Goal: Task Accomplishment & Management: Complete application form

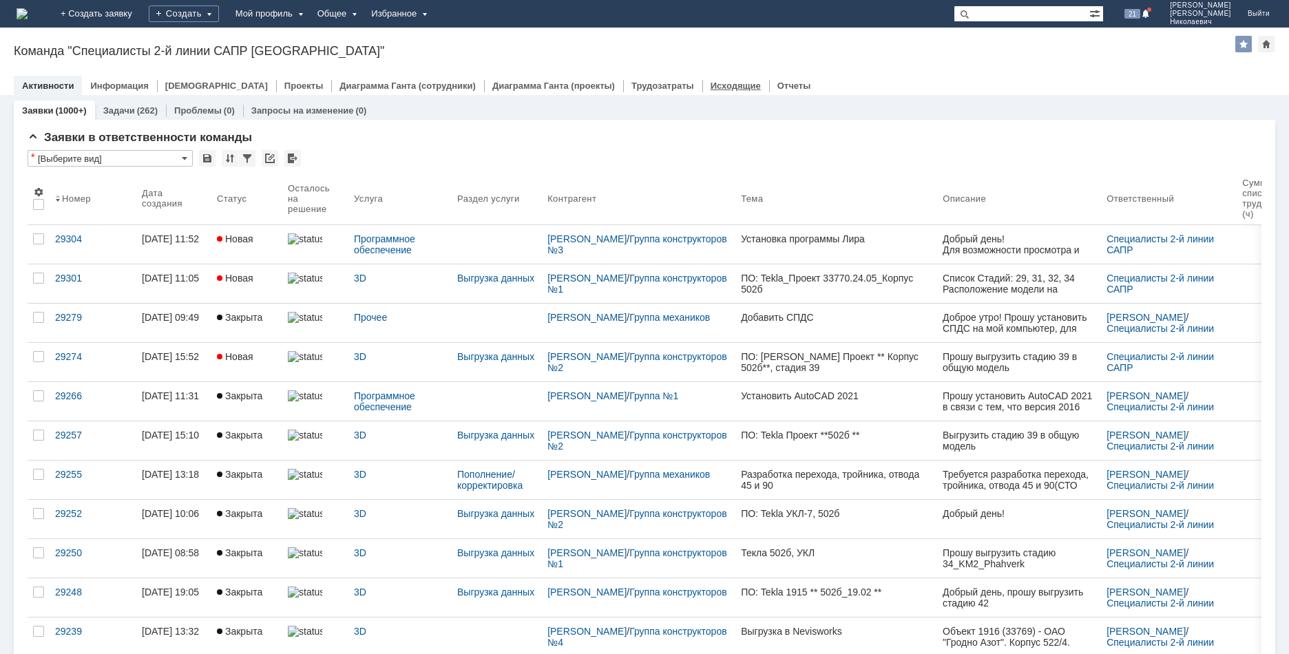
click at [711, 84] on link "Исходящие" at bounding box center [736, 86] width 50 height 10
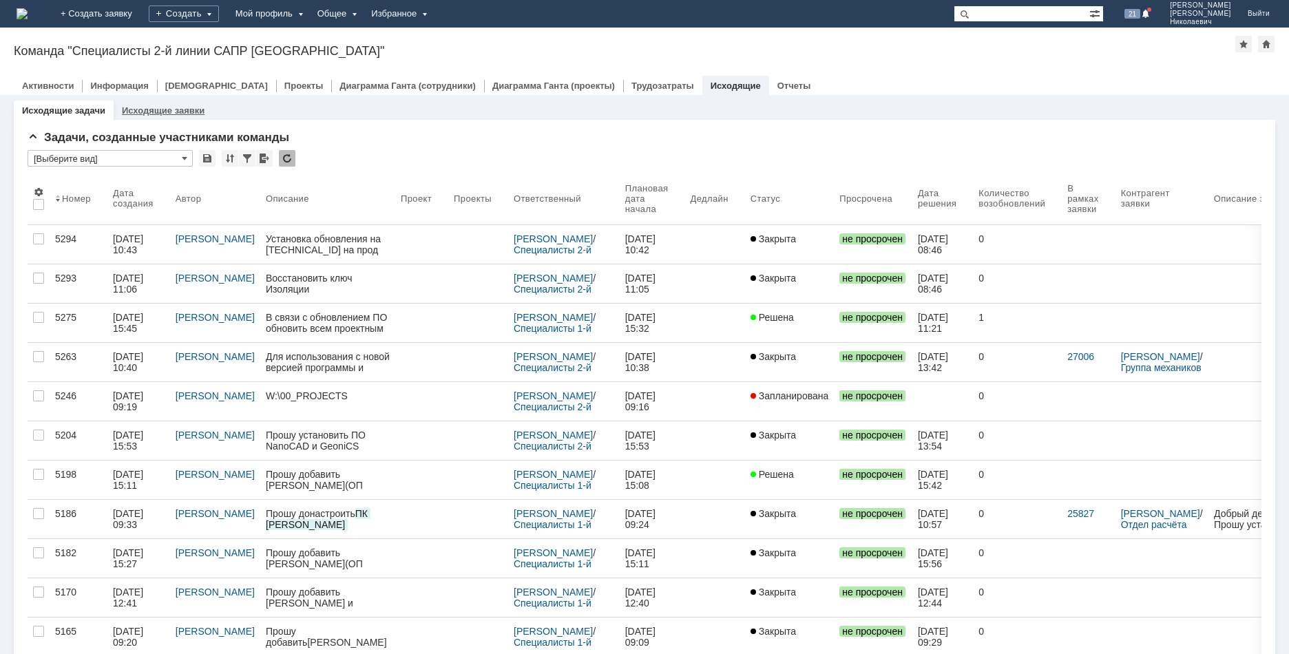
click at [156, 118] on div "Исходящие заявки" at bounding box center [163, 111] width 99 height 20
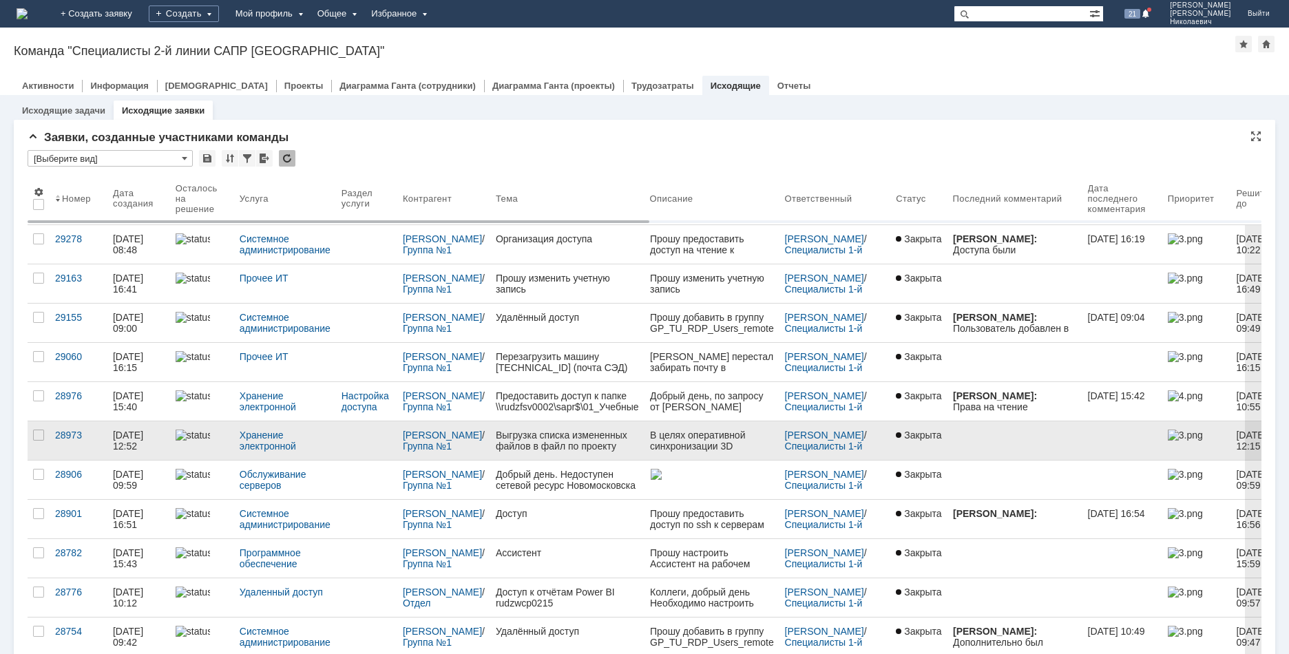
click at [132, 447] on div "06.08.2025 12:52" at bounding box center [129, 441] width 33 height 22
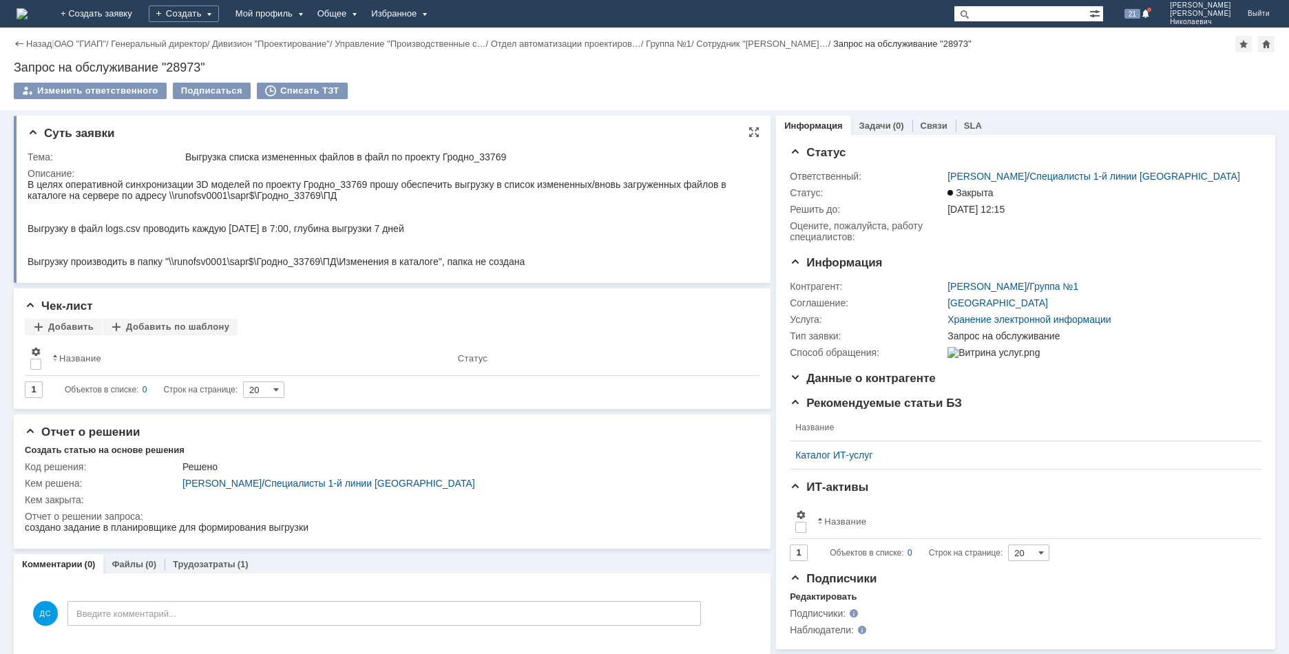
drag, startPoint x: 53, startPoint y: 360, endPoint x: 291, endPoint y: 221, distance: 275.0
click at [137, 9] on link "+ Создать заявку" at bounding box center [96, 14] width 88 height 28
drag, startPoint x: 552, startPoint y: 151, endPoint x: 165, endPoint y: 156, distance: 387.1
click at [165, 156] on tr "Тема: Выгрузка списка измененных файлов в файл по проекту Гродно_33769" at bounding box center [390, 157] width 725 height 17
copy tr "Выгрузка списка измененных файлов в файл по проекту Гродно_33769"
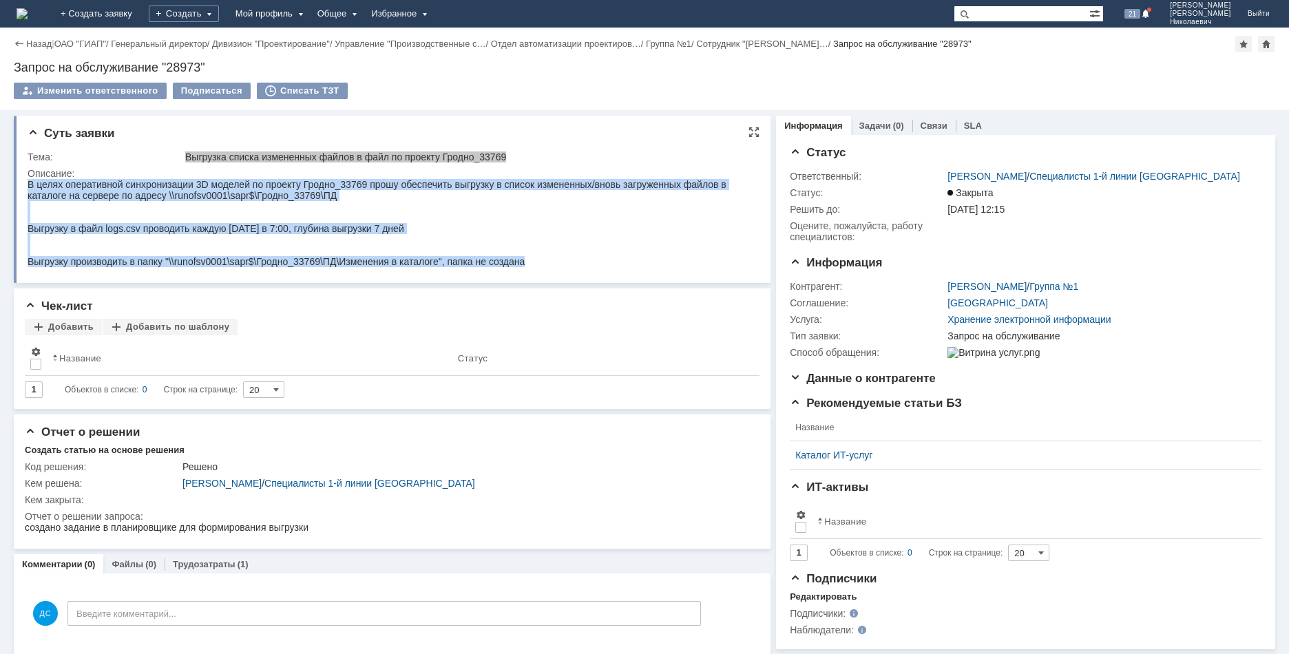
drag, startPoint x: 30, startPoint y: 185, endPoint x: 565, endPoint y: 263, distance: 541.5
click at [565, 263] on div "В целях оперативной синхронизации 3D моделей по проекту Гродно_33769 прошу обес…" at bounding box center [387, 223] width 718 height 88
copy div "В целях оперативной синхронизации 3D моделей по проекту Гродно_33769 прошу обес…"
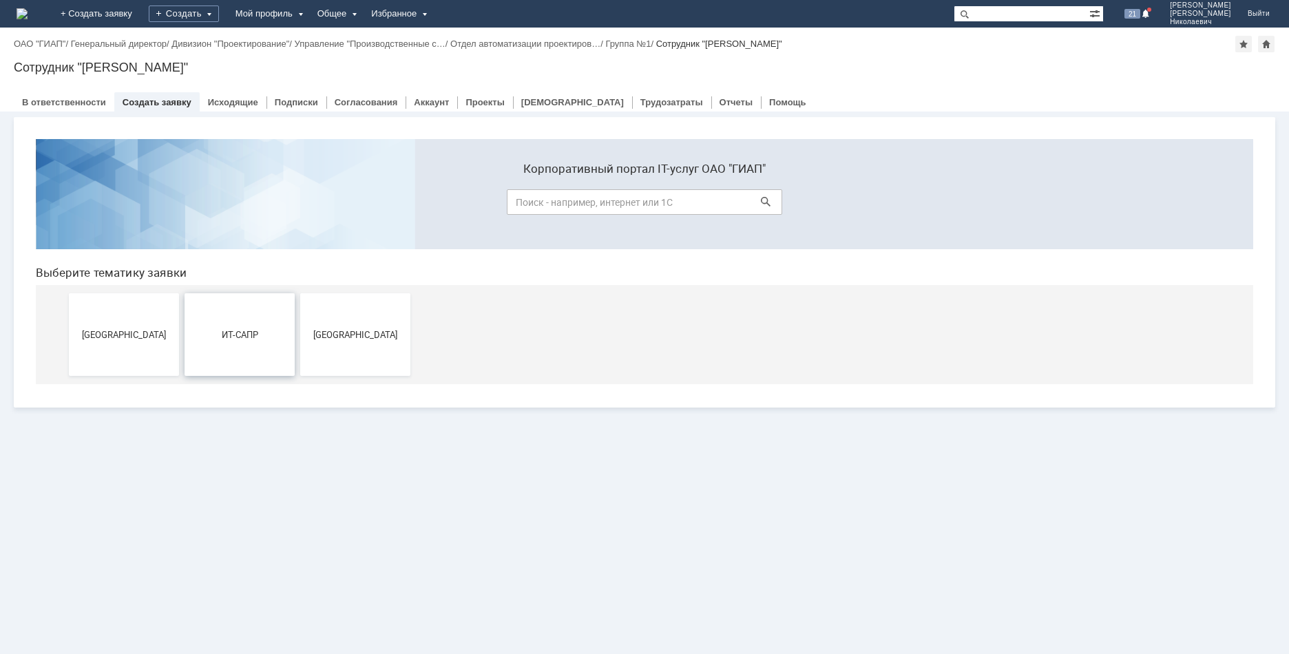
click at [224, 342] on button "ИТ-САПР" at bounding box center [240, 334] width 110 height 83
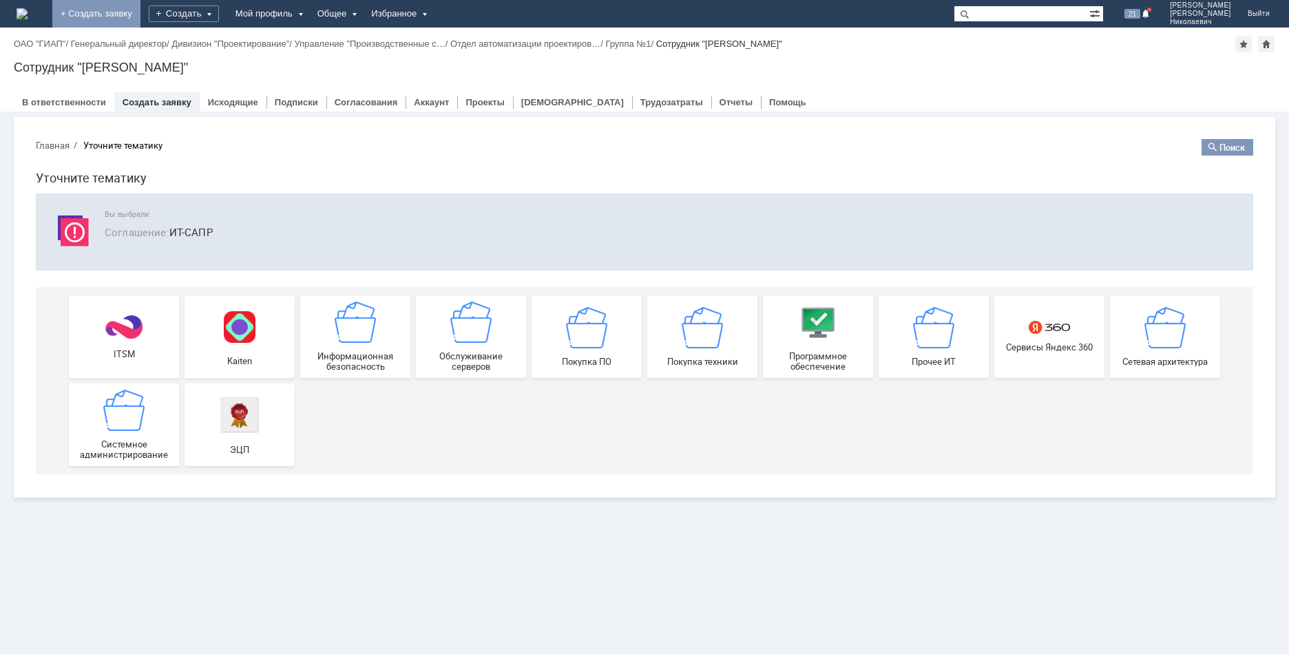
click at [141, 26] on link "+ Создать заявку" at bounding box center [96, 14] width 88 height 28
click at [129, 6] on link "+ Создать заявку" at bounding box center [96, 14] width 88 height 28
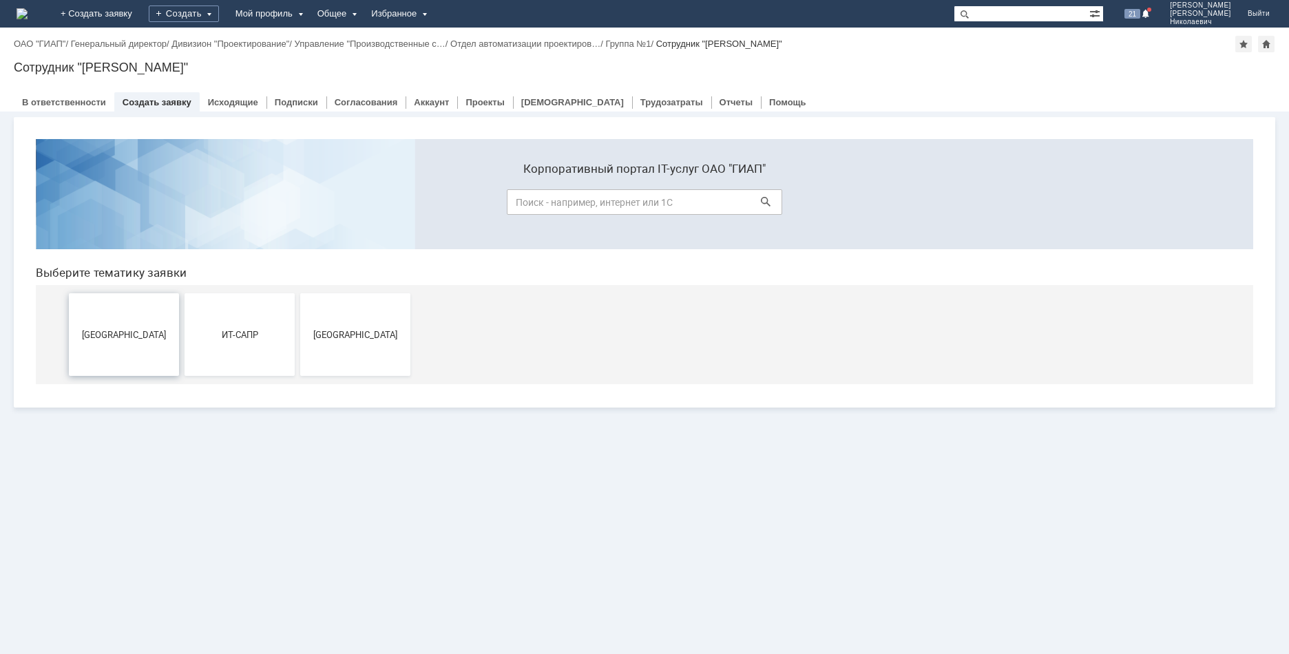
click at [123, 349] on button "[GEOGRAPHIC_DATA]" at bounding box center [124, 334] width 110 height 83
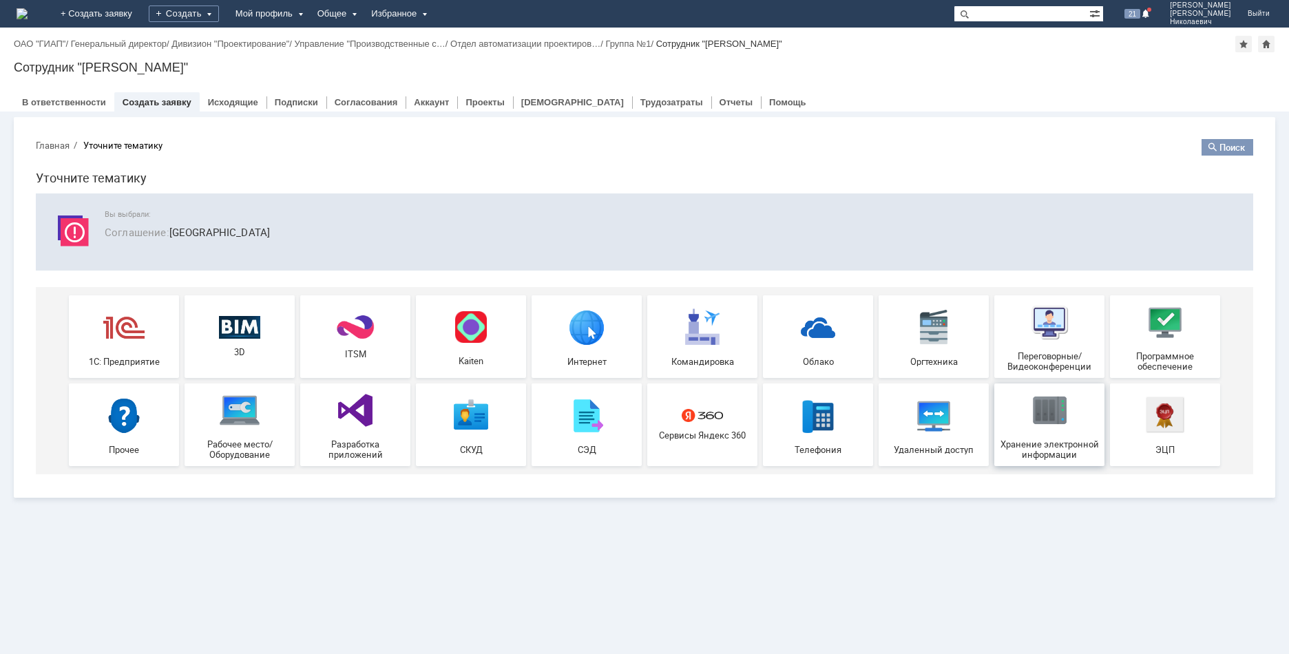
click at [1046, 424] on img at bounding box center [1049, 410] width 41 height 41
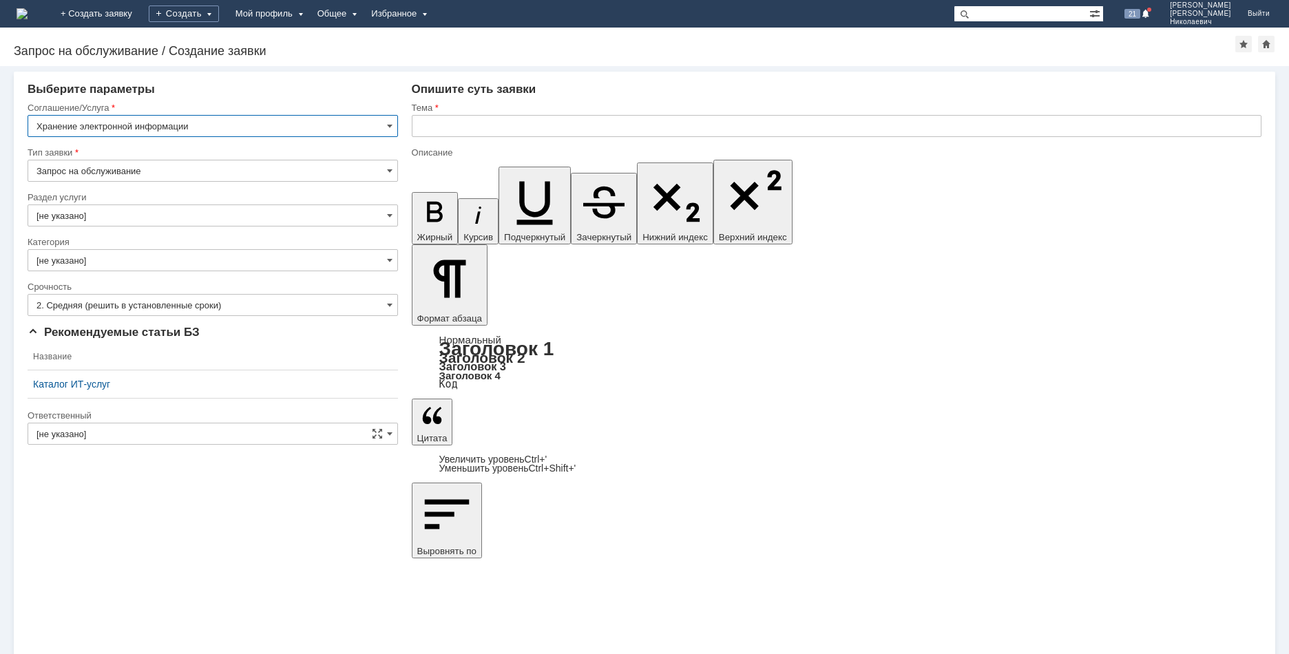
click at [85, 211] on input "[не указано]" at bounding box center [213, 216] width 371 height 22
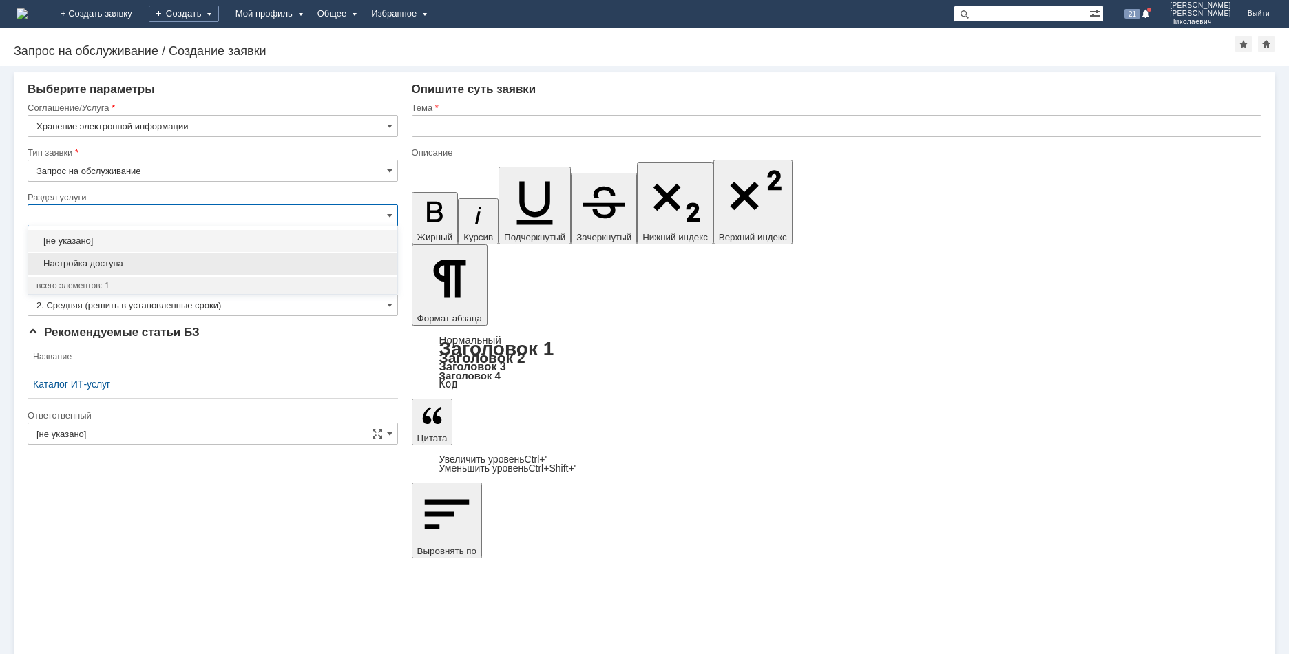
click at [155, 269] on div "Настройка доступа" at bounding box center [212, 264] width 369 height 22
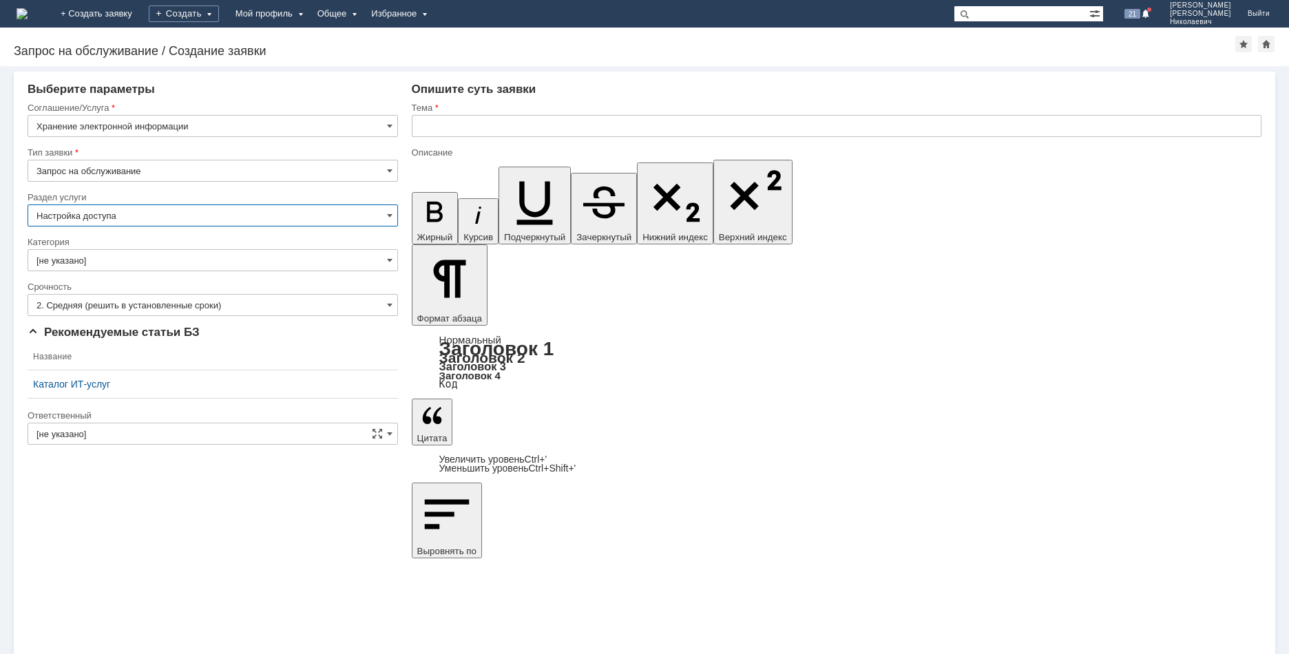
click at [163, 219] on input "Настройка доступа" at bounding box center [213, 216] width 371 height 22
click at [165, 214] on input "Настройка доступа" at bounding box center [213, 216] width 371 height 22
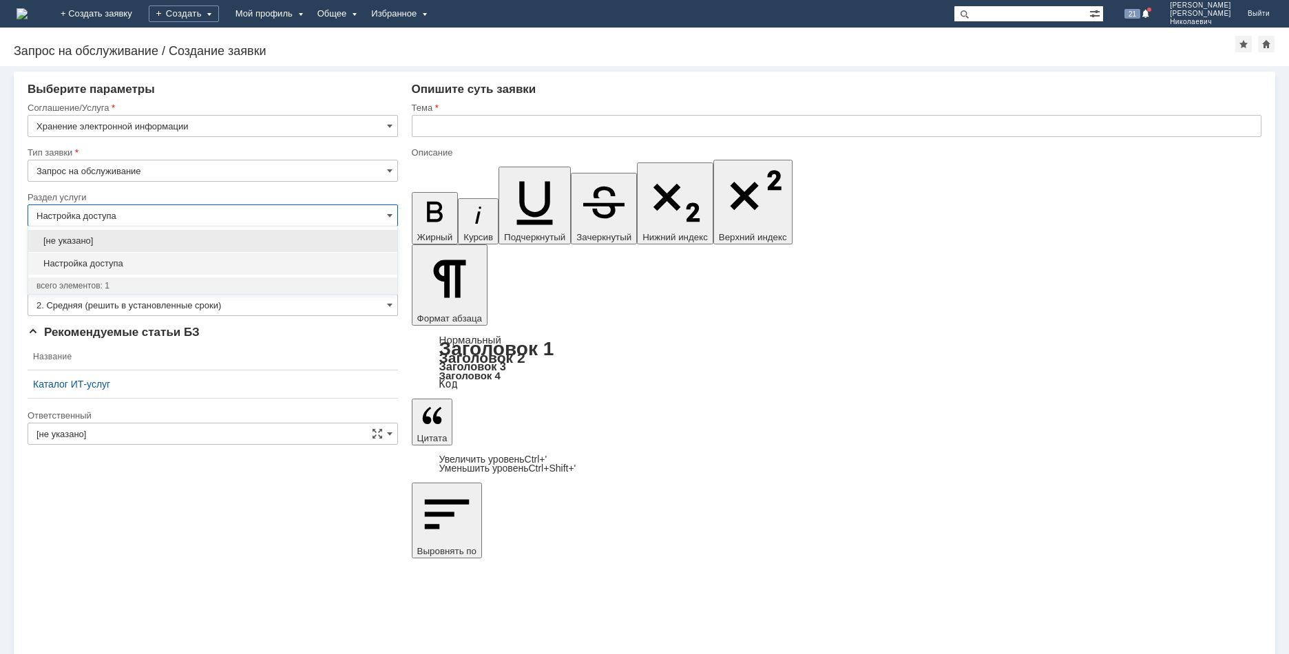
click at [156, 239] on span "[не указано]" at bounding box center [213, 241] width 353 height 11
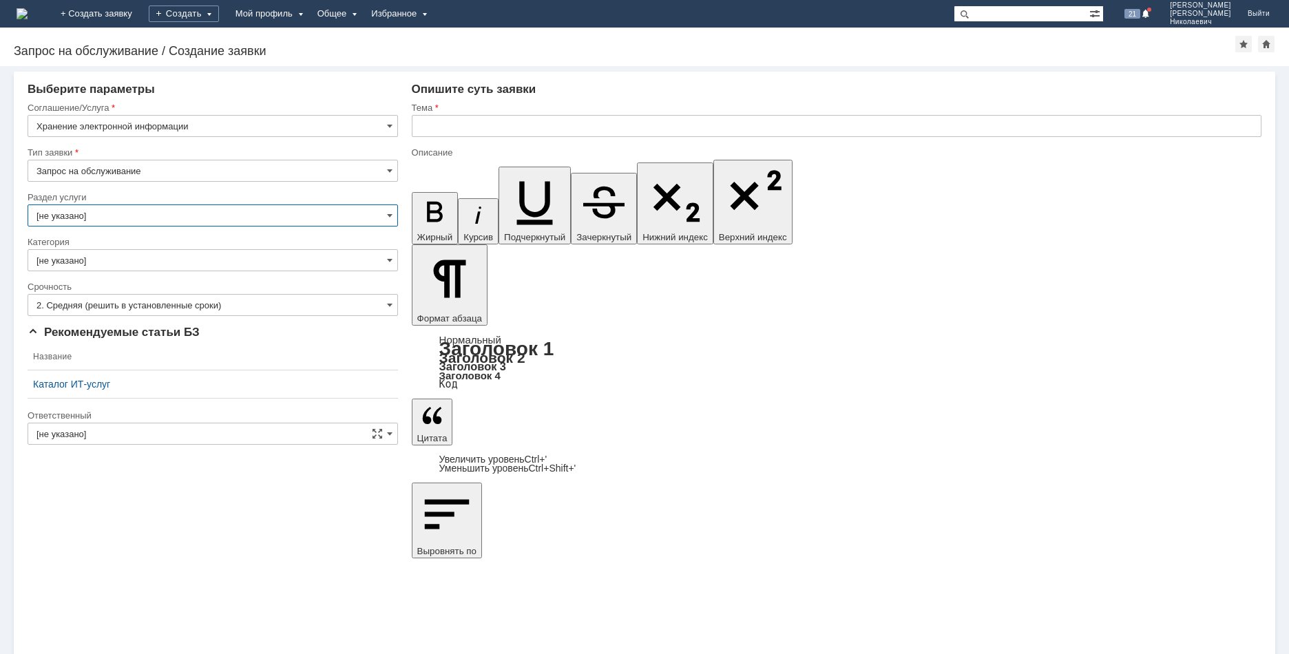
type input "[не указано]"
click at [203, 263] on input "[не указано]" at bounding box center [213, 260] width 371 height 22
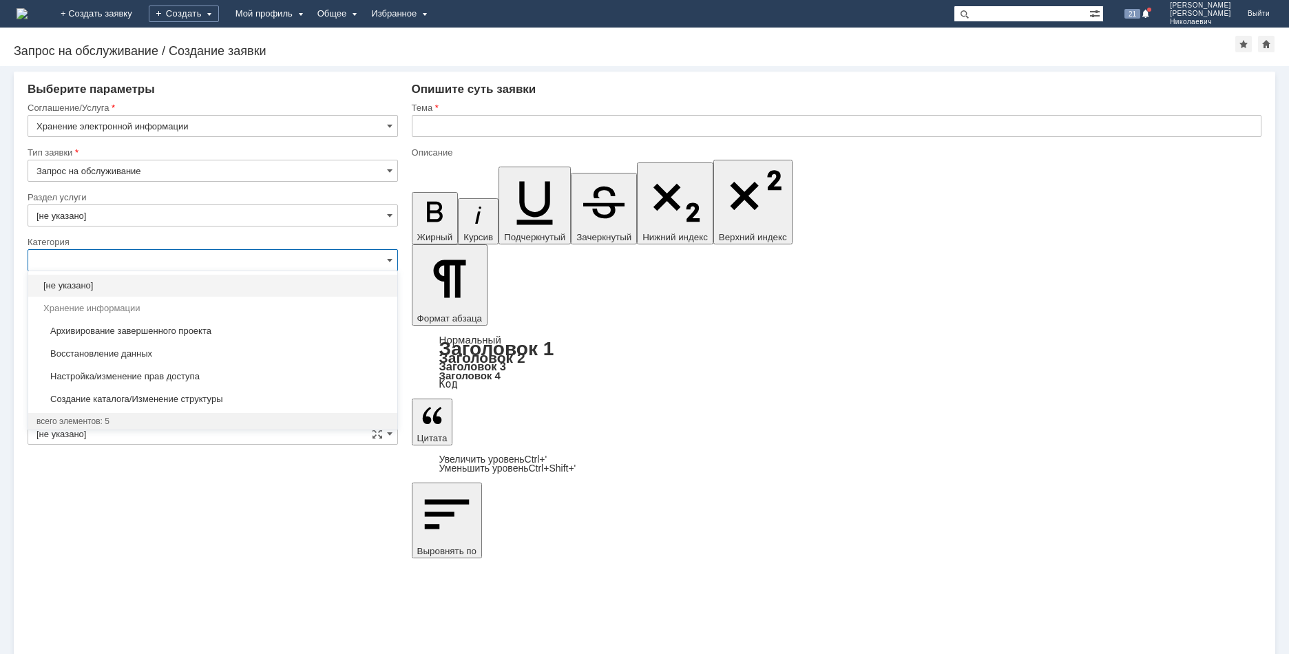
click at [183, 577] on div "Внимание! Выберите контрагента Контрагент не найден Контрагент не найден Контра…" at bounding box center [644, 360] width 1289 height 588
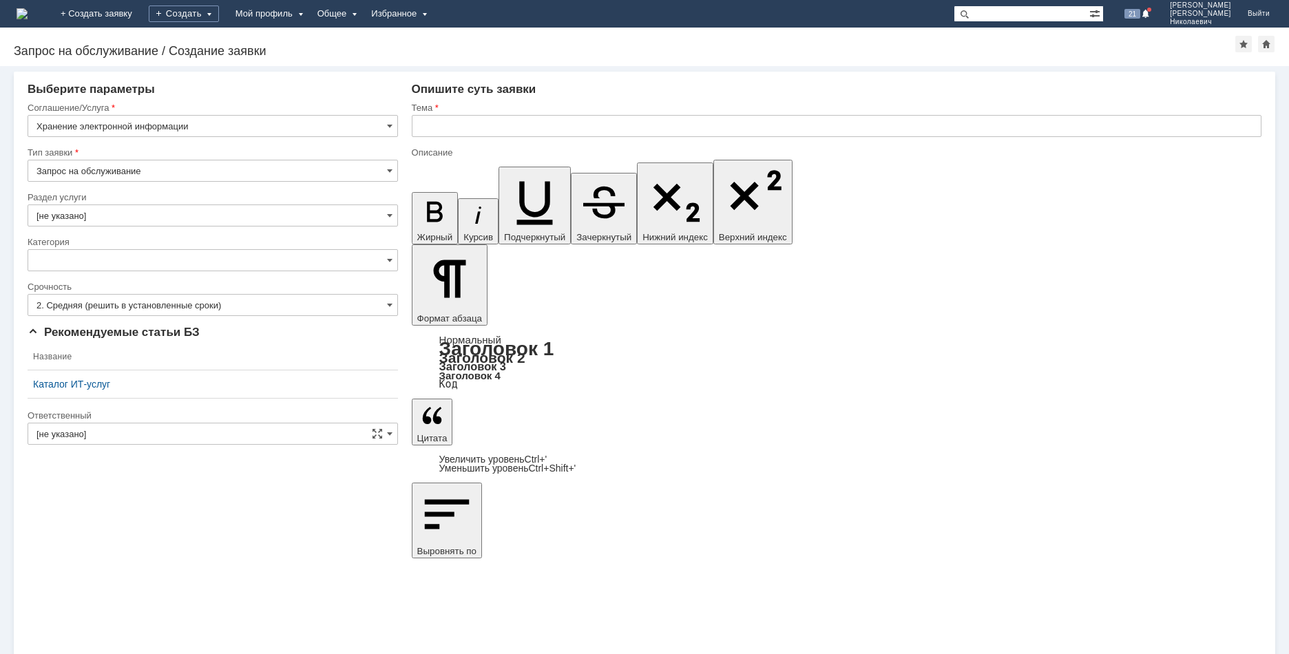
type input "[не указано]"
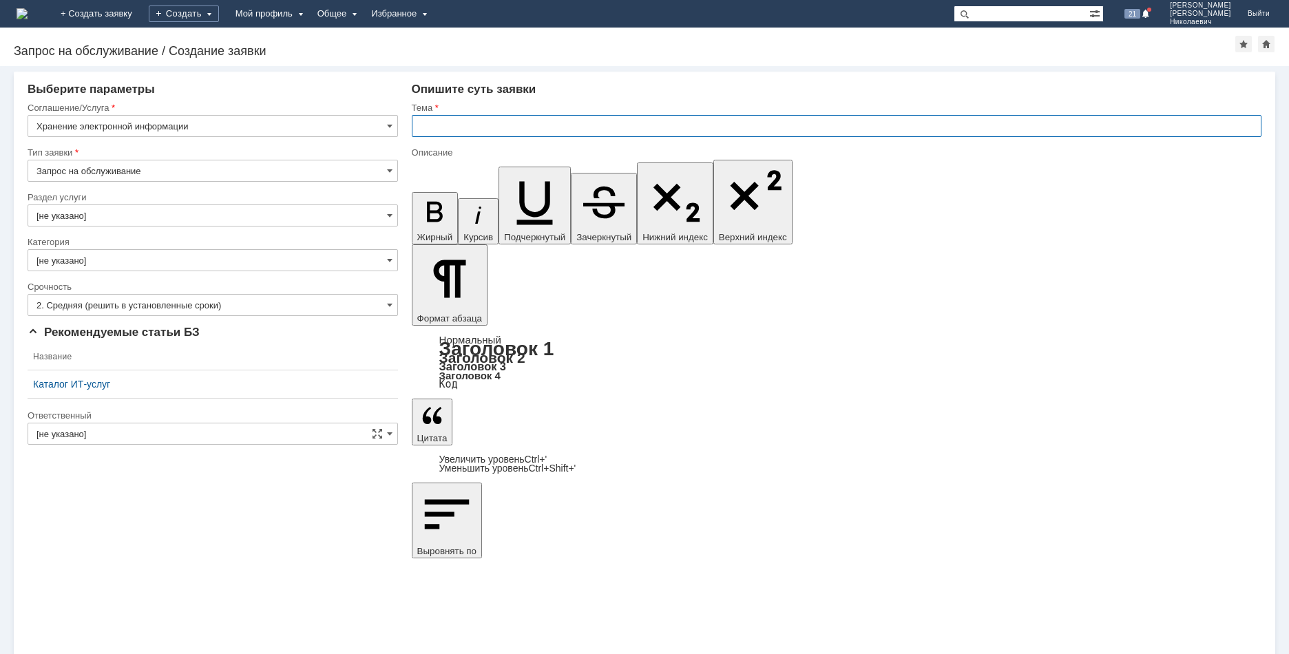
click at [435, 125] on input "text" at bounding box center [837, 126] width 850 height 22
paste input "Выгрузка списка измененных файлов в файл по проекту Гродно_33769"
drag, startPoint x: 438, startPoint y: 124, endPoint x: 284, endPoint y: 127, distance: 154.3
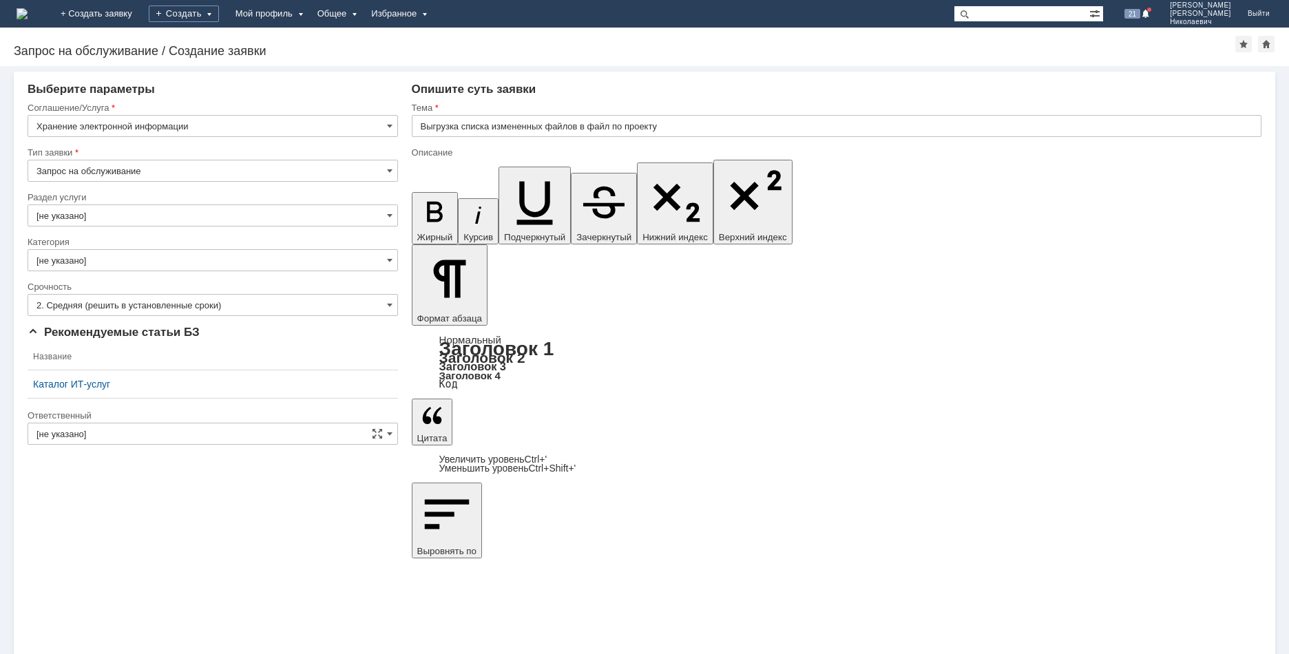
click at [702, 124] on input "Выгрузка списка измененных файлов в файл по проекту" at bounding box center [837, 126] width 850 height 22
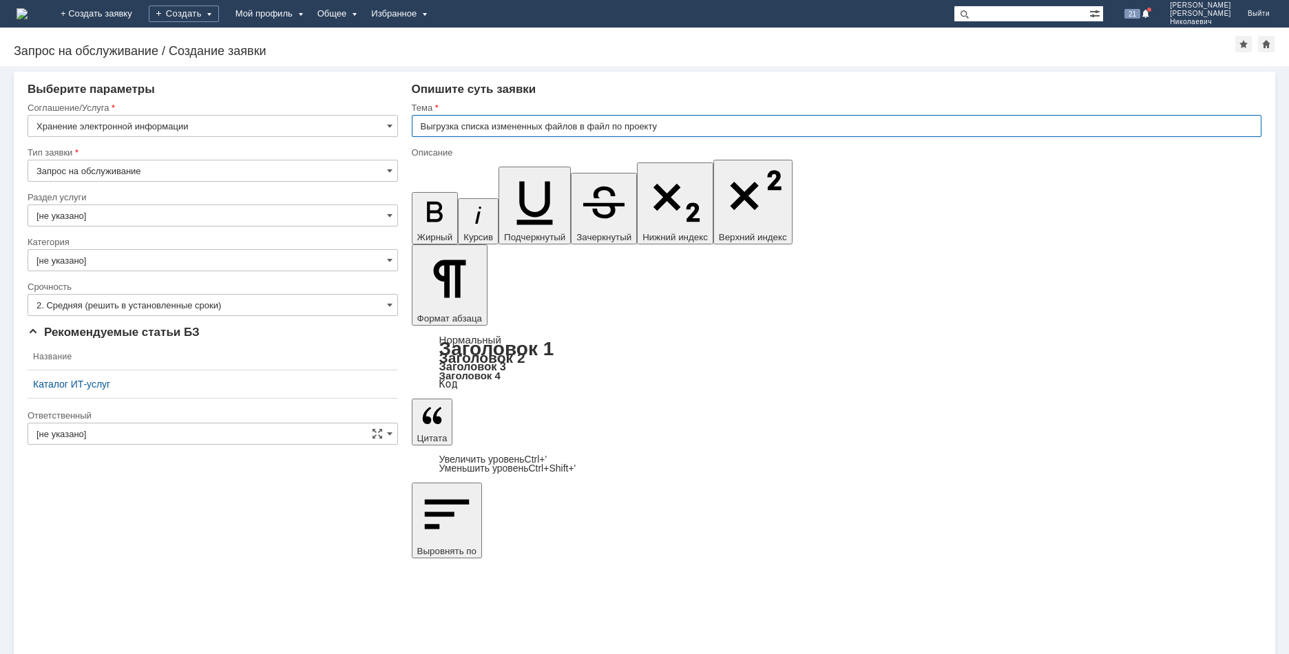
paste input "УКЛ_33770"
type input "Выгрузка списка измененных файлов в файл по проекту УКЛ_33770"
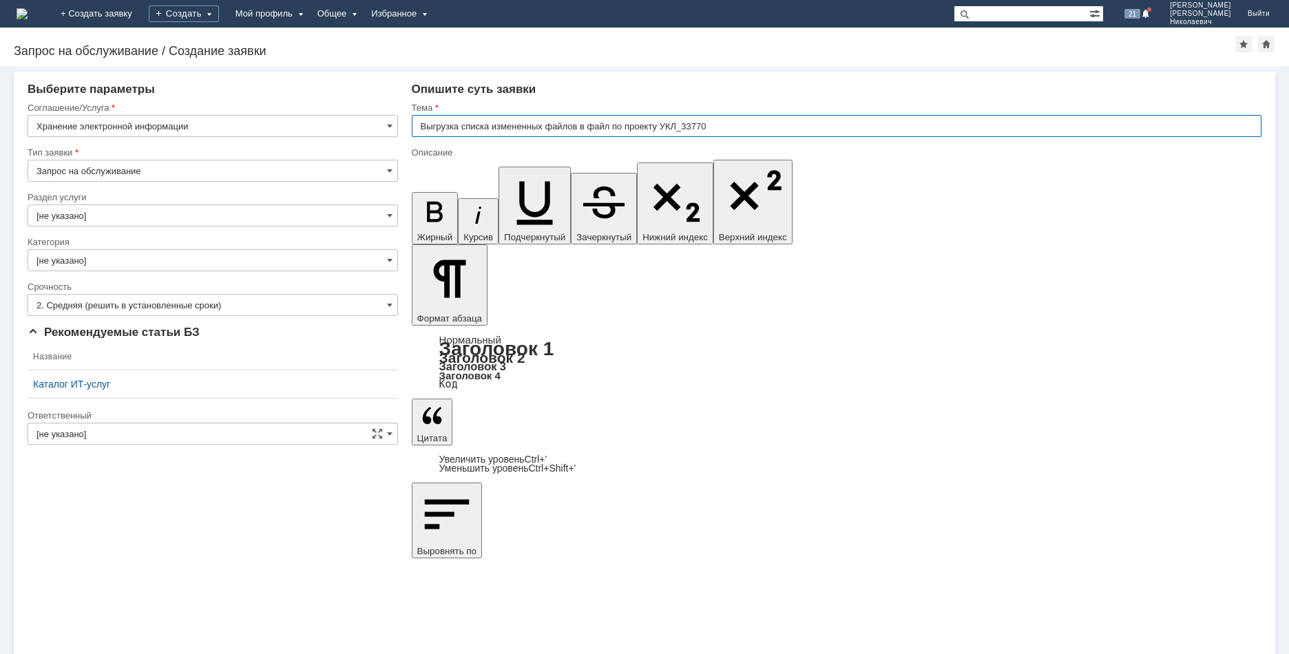
click at [754, 125] on input "Выгрузка списка измененных файлов в файл по проекту УКЛ_33770" at bounding box center [837, 126] width 850 height 22
click at [740, 125] on input "Выгрузка списка измененных файлов в файл по проекту УКЛ_33770" at bounding box center [837, 126] width 850 height 22
drag, startPoint x: 748, startPoint y: 125, endPoint x: 664, endPoint y: 137, distance: 84.9
click at [664, 137] on div "Тема Выгрузка списка измененных файлов в файл по проекту УКЛ_33770" at bounding box center [837, 124] width 850 height 45
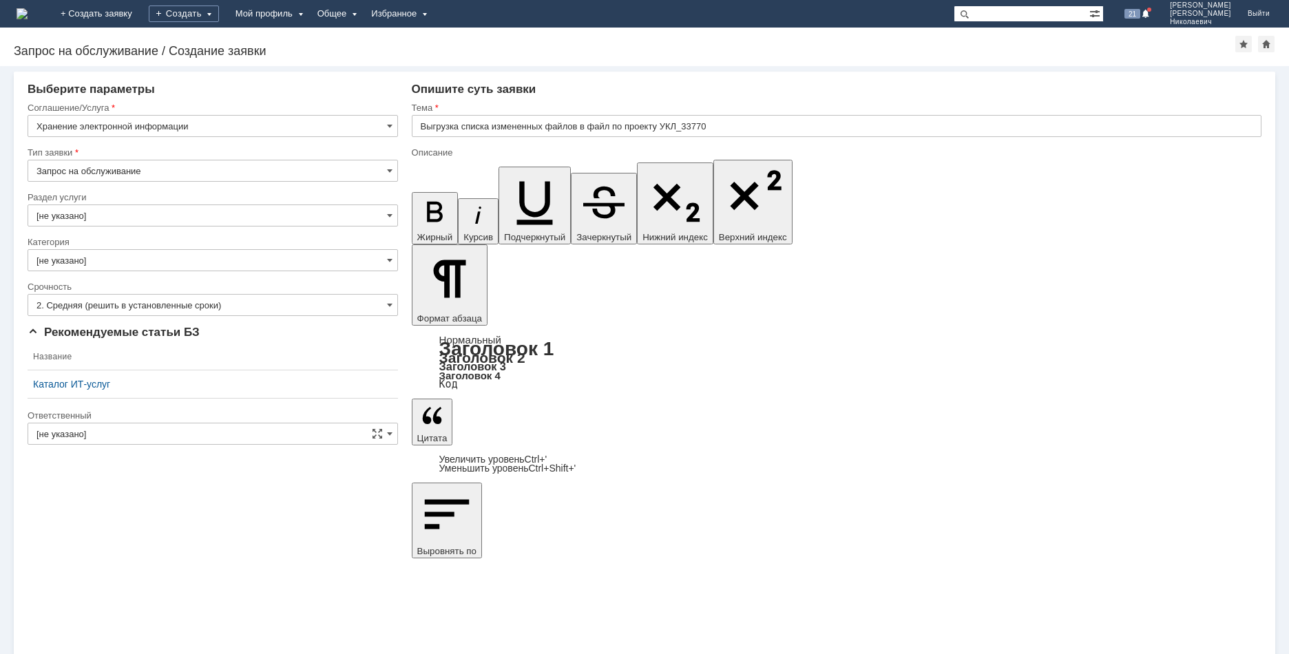
drag, startPoint x: 704, startPoint y: 4828, endPoint x: 727, endPoint y: 4827, distance: 23.4
drag, startPoint x: 702, startPoint y: 4828, endPoint x: 765, endPoint y: 4827, distance: 63.4
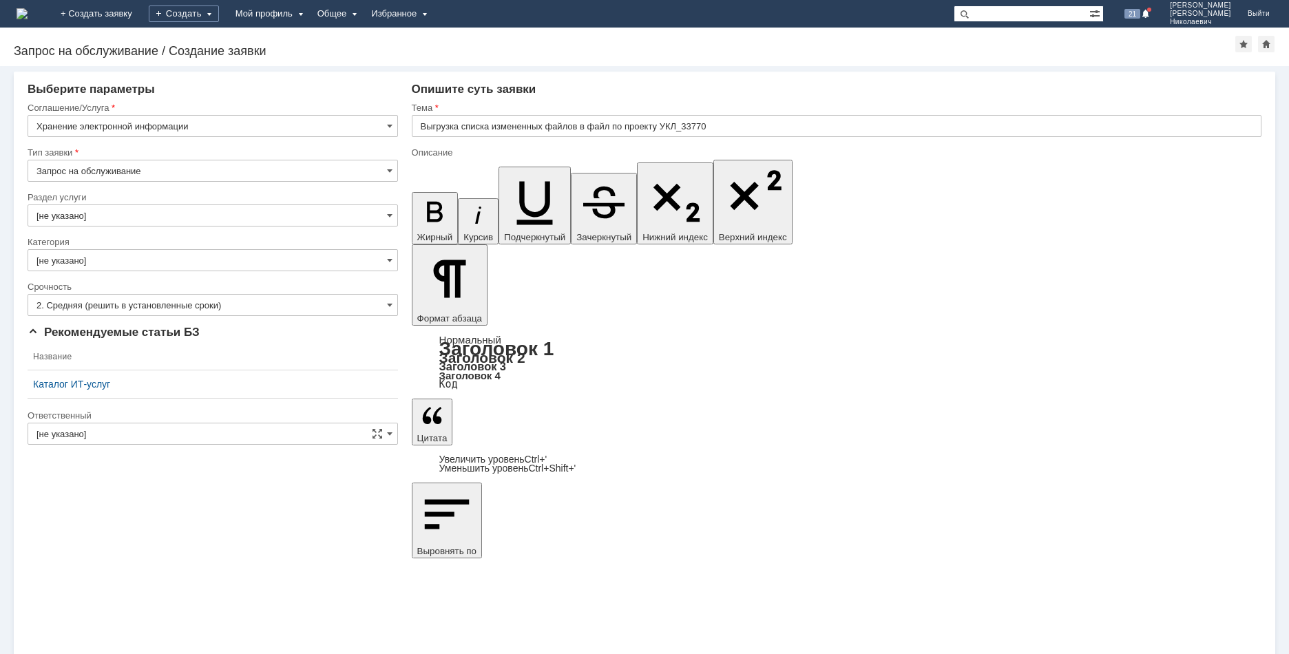
drag, startPoint x: 602, startPoint y: 4837, endPoint x: 421, endPoint y: 4837, distance: 181.2
drag, startPoint x: 568, startPoint y: 4882, endPoint x: 734, endPoint y: 4883, distance: 166.0
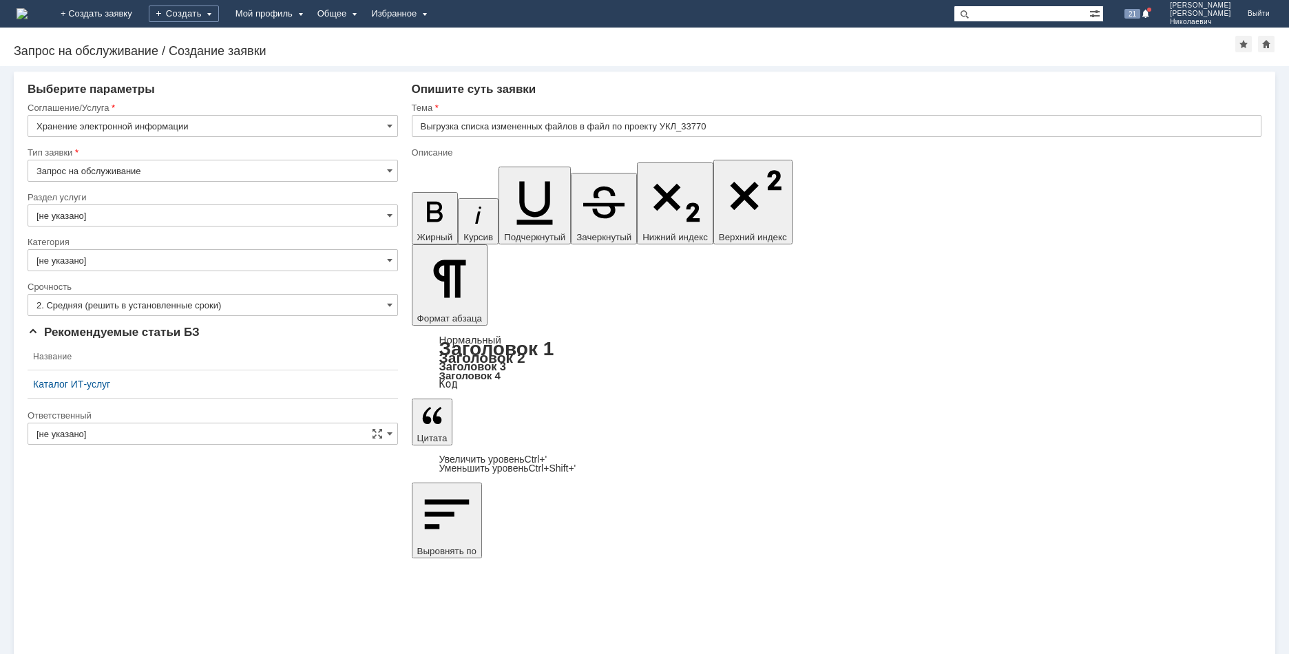
click at [163, 433] on input "[не указано]" at bounding box center [213, 434] width 371 height 22
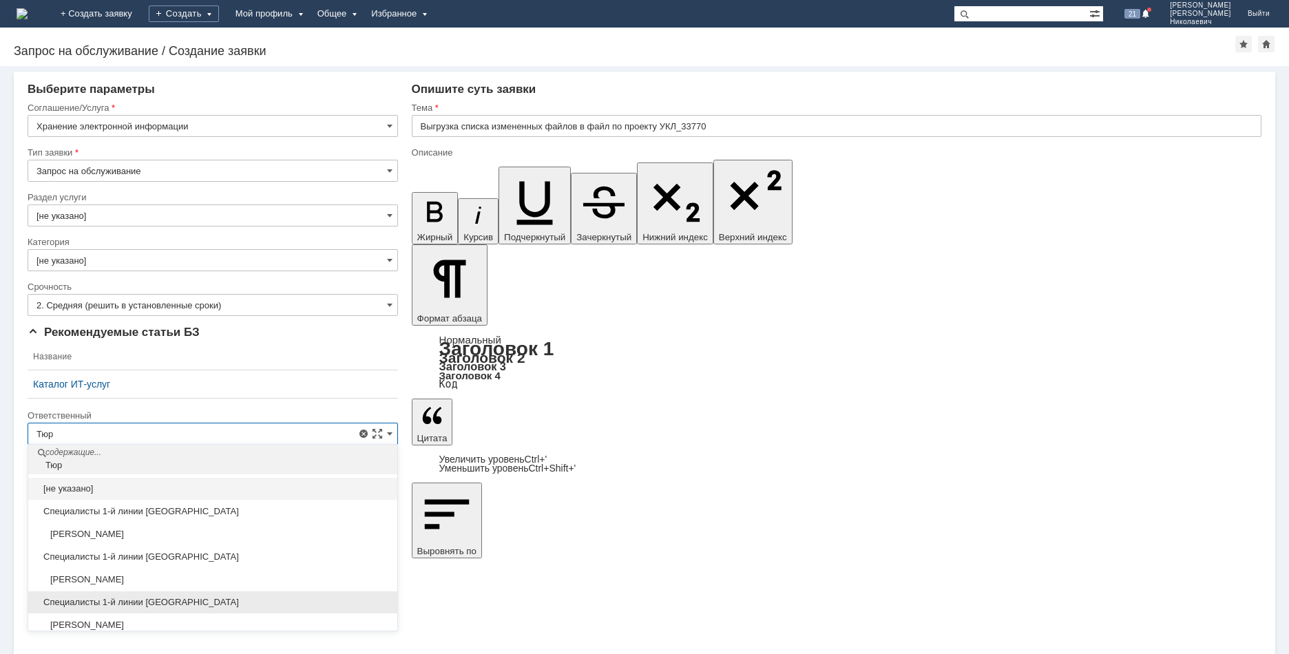
scroll to position [25, 0]
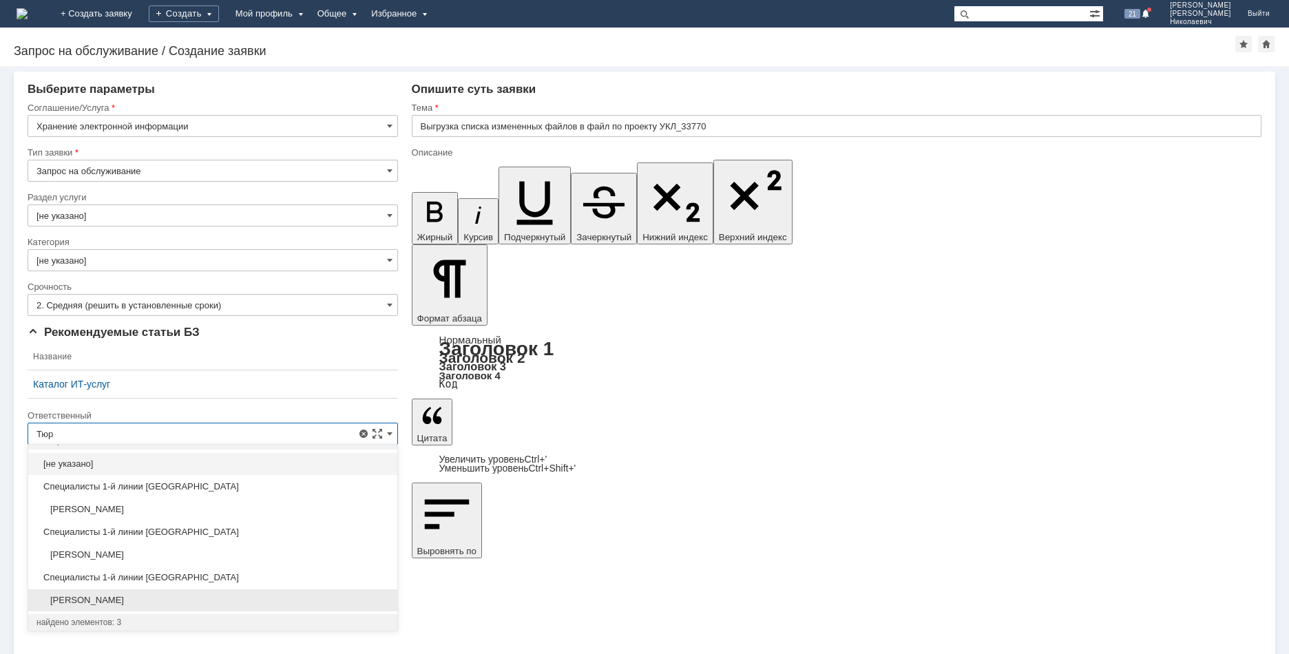
click at [176, 603] on span "[PERSON_NAME]" at bounding box center [213, 600] width 353 height 11
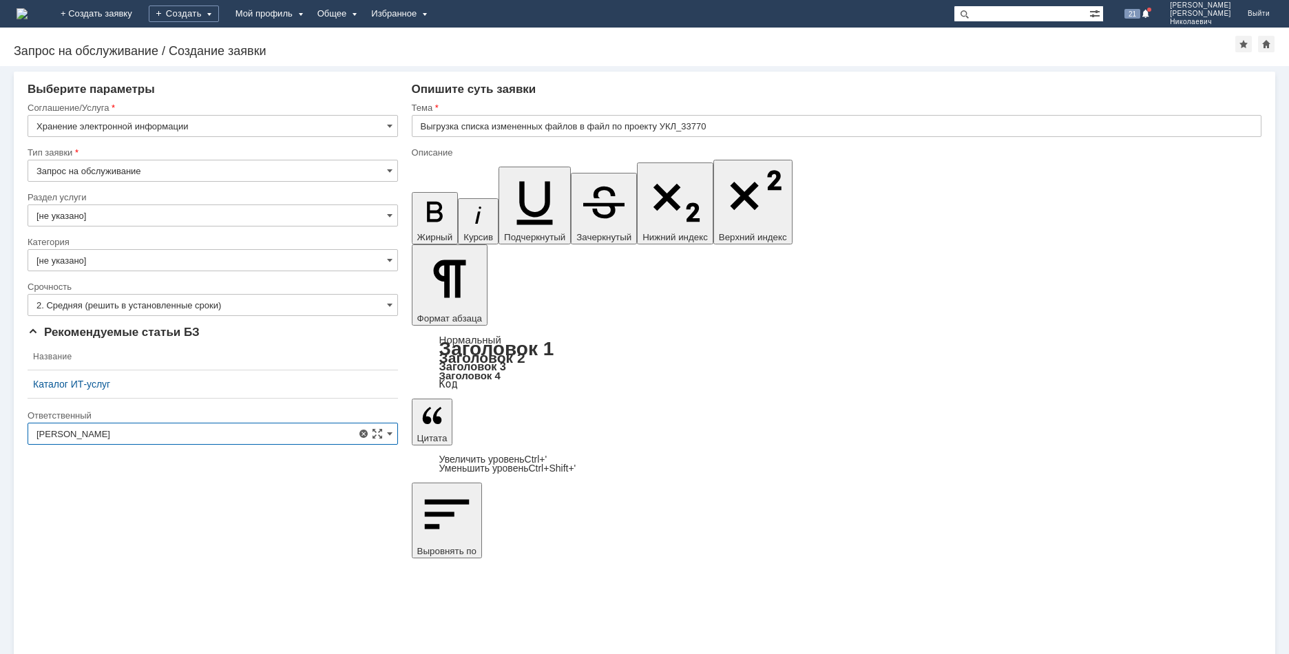
type input "[PERSON_NAME]"
click at [236, 559] on div "Внимание! Выберите контрагента Контрагент не найден Контрагент не найден Контра…" at bounding box center [644, 360] width 1289 height 588
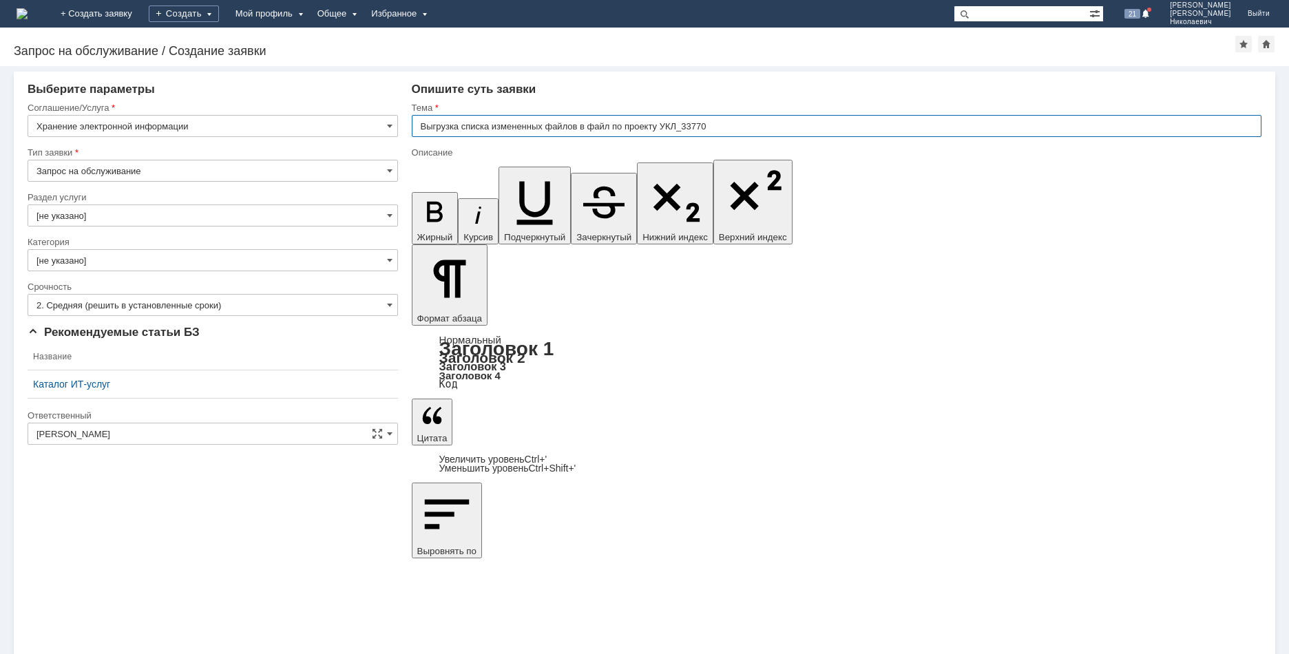
click at [778, 128] on input "Выгрузка списка измененных файлов в файл по проекту УКЛ_33770" at bounding box center [837, 126] width 850 height 22
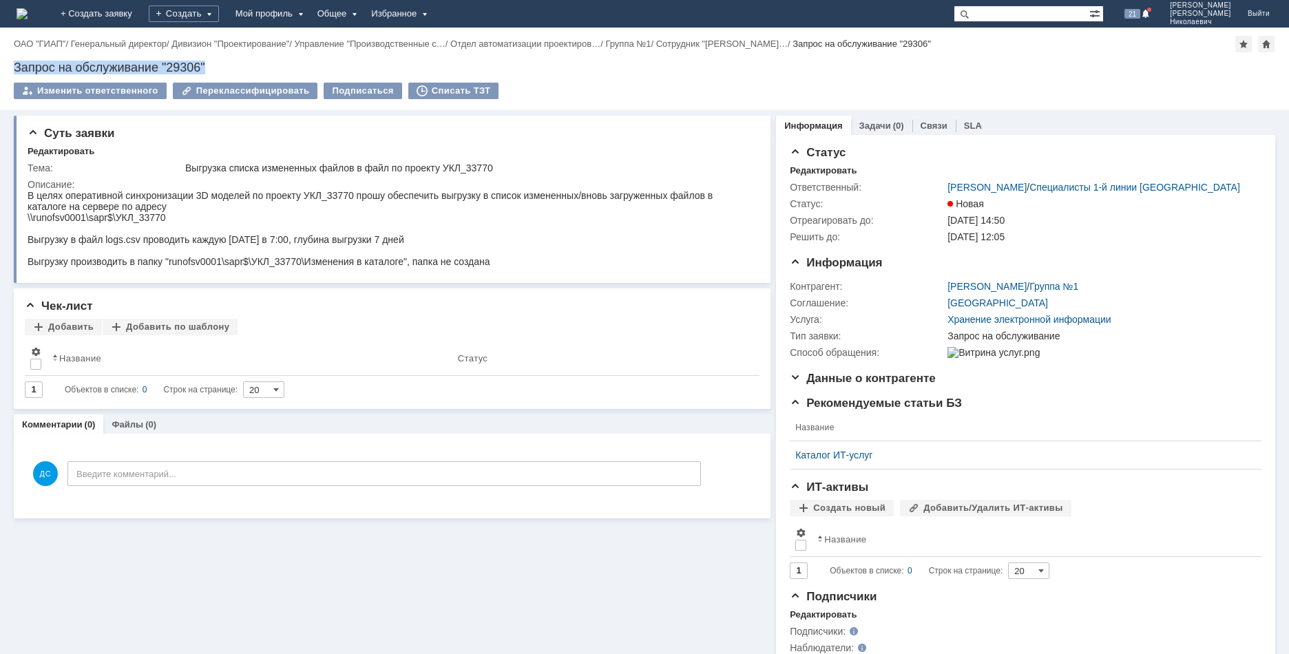
drag, startPoint x: 218, startPoint y: 62, endPoint x: 8, endPoint y: 69, distance: 210.2
click at [8, 69] on div "Назад | ОАО "ГИАП" / Генеральный директор / Дивизион "Проектирование" / Управле…" at bounding box center [644, 69] width 1289 height 83
copy div "Запрос на обслуживание "29306""
drag, startPoint x: 219, startPoint y: 66, endPoint x: 237, endPoint y: 65, distance: 17.9
click at [219, 66] on div "Запрос на обслуживание "29306"" at bounding box center [645, 68] width 1262 height 14
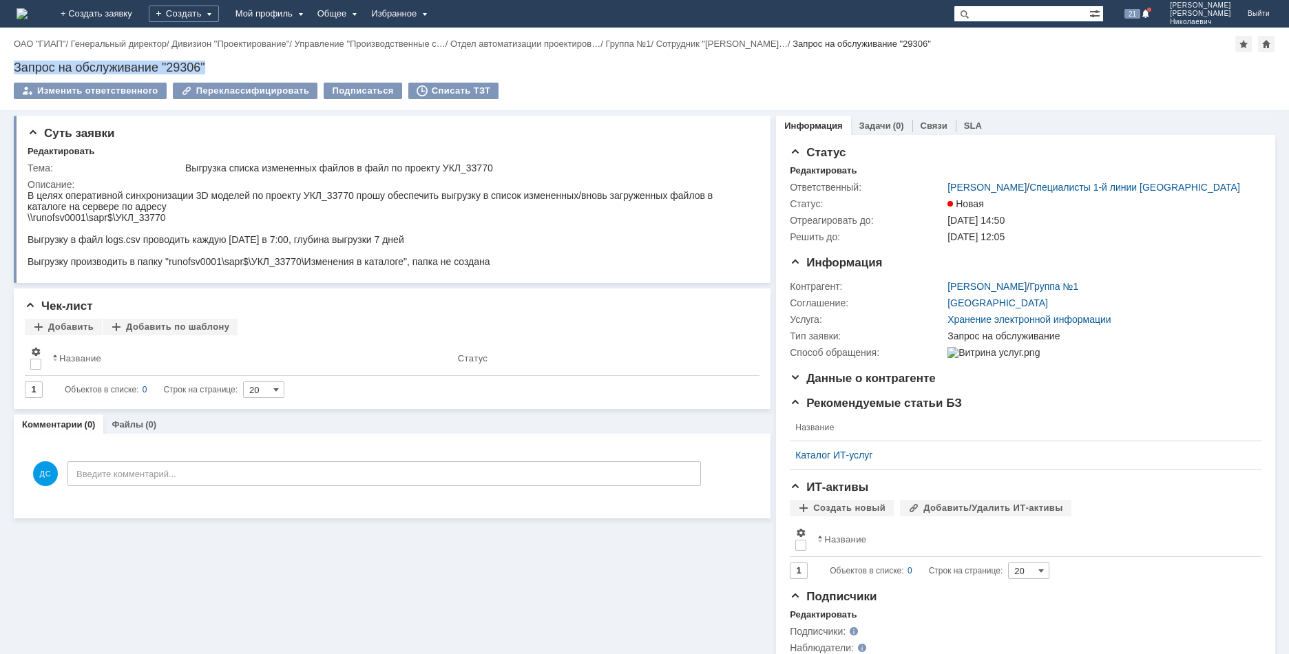
drag, startPoint x: 242, startPoint y: 65, endPoint x: 2, endPoint y: 70, distance: 240.4
click at [2, 70] on div "Назад | ОАО "ГИАП" / Генеральный директор / Дивизион "Проектирование" / Управле…" at bounding box center [644, 69] width 1289 height 83
copy div "Запрос на обслуживание "29306""
